Goal: Find specific page/section: Find specific page/section

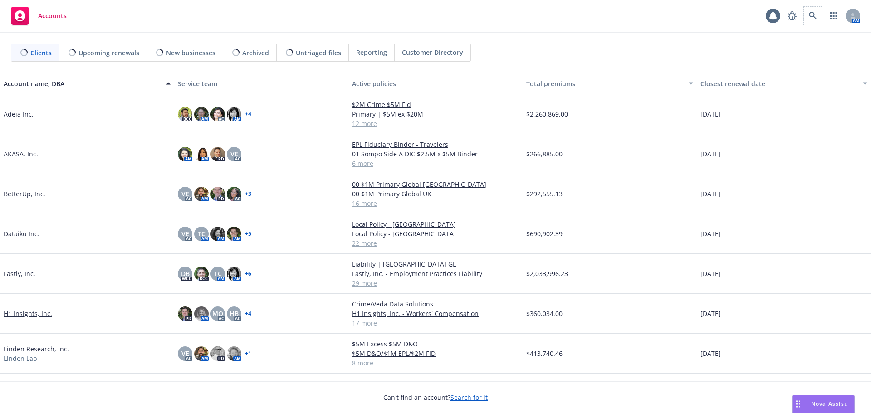
click at [806, 8] on span at bounding box center [813, 16] width 18 height 18
click at [817, 16] on icon at bounding box center [813, 16] width 8 height 8
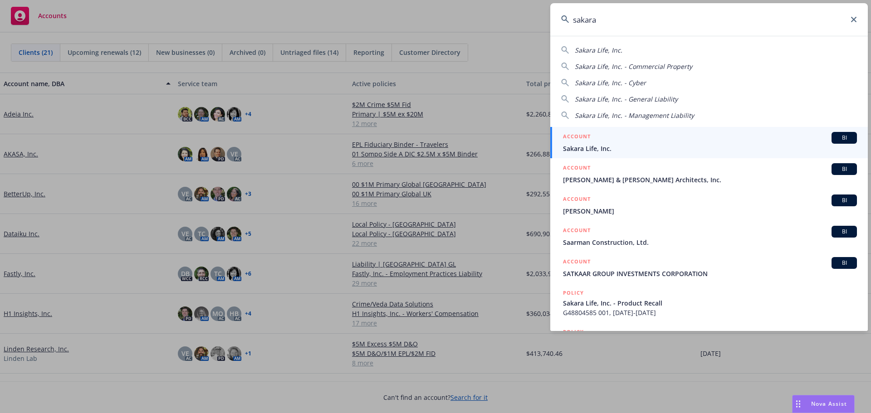
type input "sakara"
click at [671, 139] on div "ACCOUNT BI" at bounding box center [710, 138] width 294 height 12
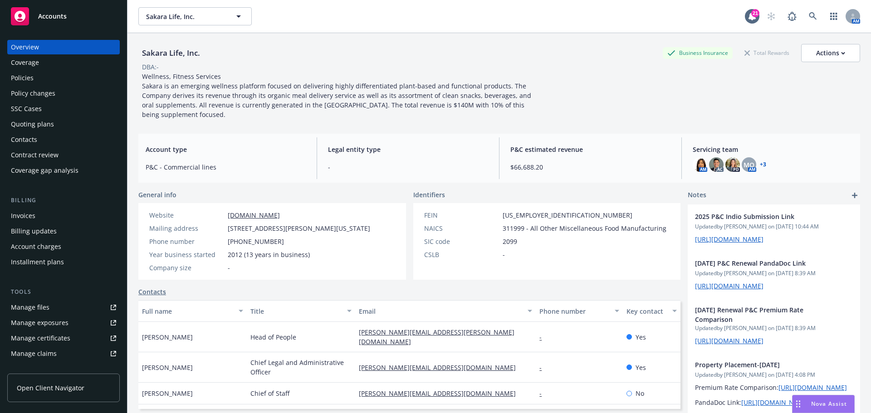
click at [86, 81] on div "Policies" at bounding box center [63, 78] width 105 height 15
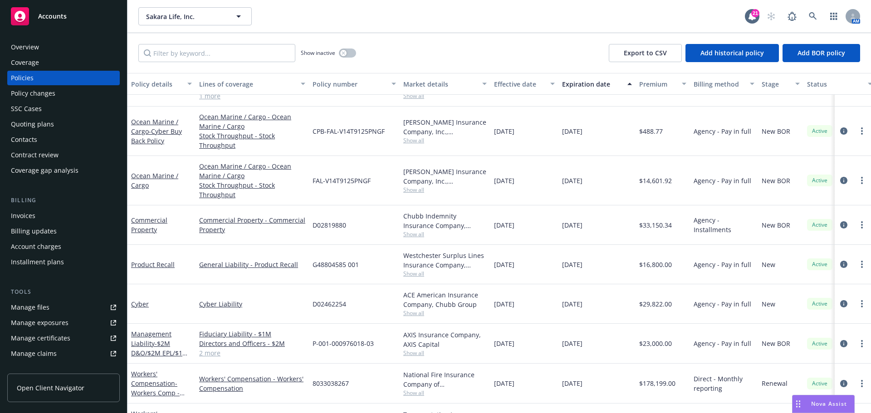
scroll to position [29, 0]
click at [244, 49] on input "Filter by keyword..." at bounding box center [216, 53] width 157 height 18
type input "mana"
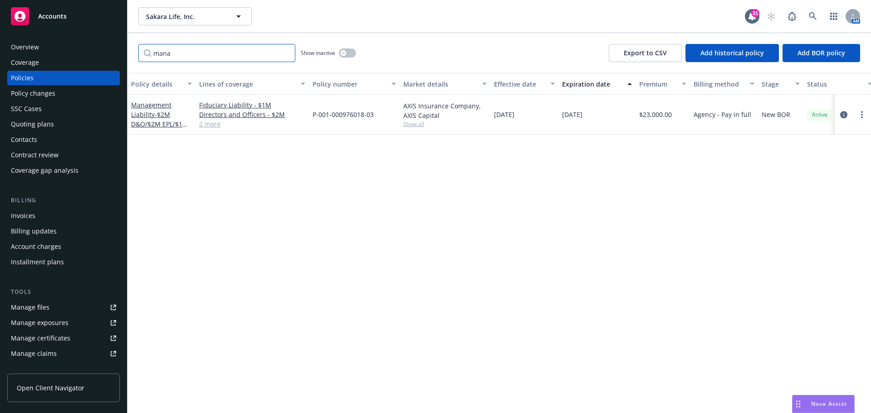
scroll to position [0, 0]
click at [284, 54] on input "mana" at bounding box center [216, 53] width 157 height 18
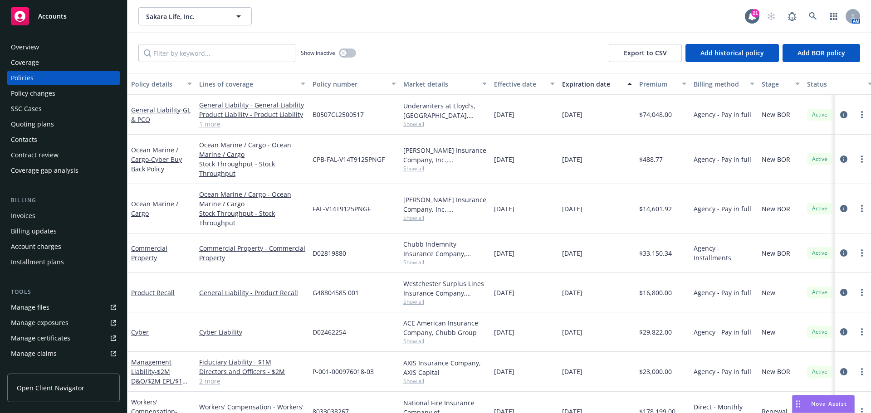
click at [76, 39] on div "Overview Coverage Policies Policy changes SSC Cases Quoting plans Contacts Cont…" at bounding box center [63, 221] width 127 height 384
click at [71, 46] on div "Overview" at bounding box center [63, 47] width 105 height 15
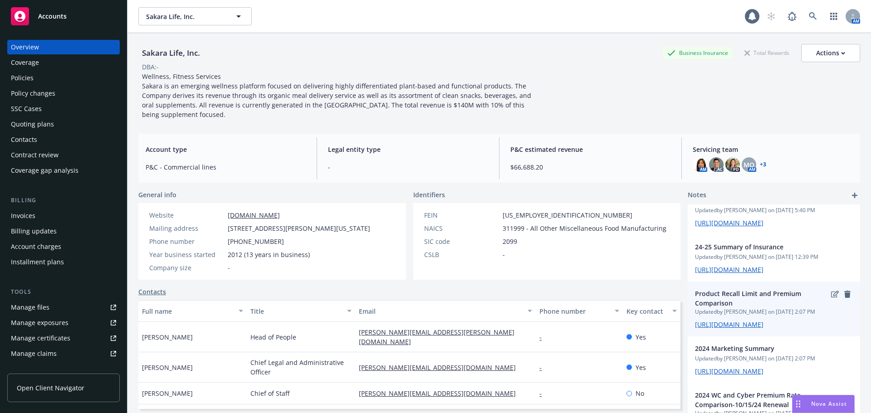
scroll to position [318, 0]
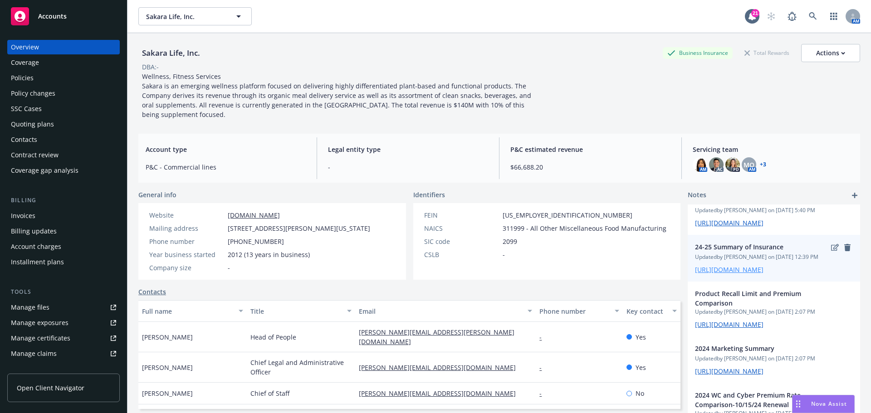
click at [714, 265] on link "[URL][DOMAIN_NAME]" at bounding box center [729, 269] width 69 height 9
